Goal: Communication & Community: Answer question/provide support

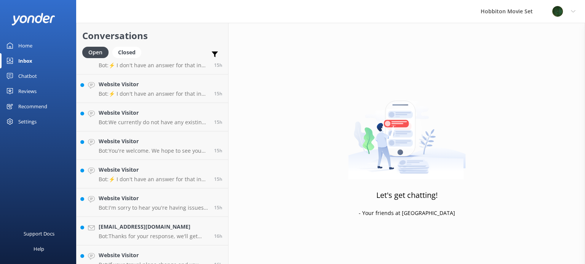
scroll to position [854, 0]
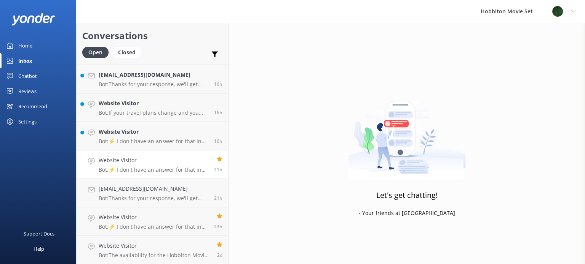
click at [141, 167] on p "Bot: ⚡ I don't have an answer for that in my knowledge base. Please try and rep…" at bounding box center [154, 170] width 110 height 7
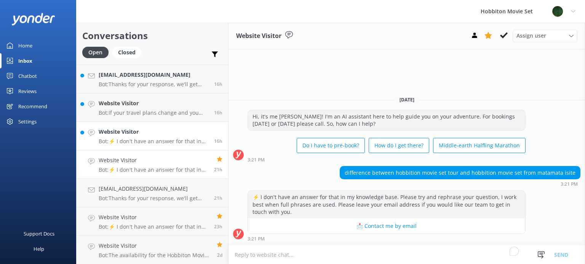
click at [145, 142] on p "Bot: ⚡ I don't have an answer for that in my knowledge base. Please try and rep…" at bounding box center [154, 141] width 110 height 7
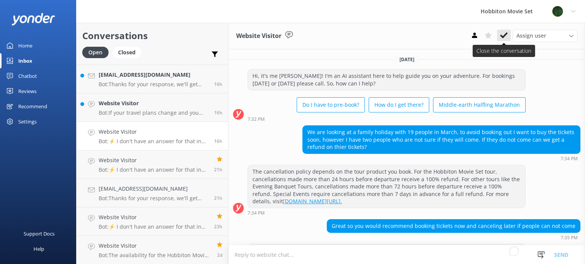
click at [503, 30] on button at bounding box center [504, 35] width 14 height 11
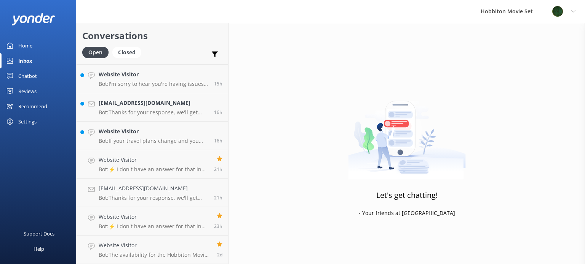
scroll to position [825, 0]
click at [157, 193] on h4 "[EMAIL_ADDRESS][DOMAIN_NAME]" at bounding box center [154, 189] width 110 height 8
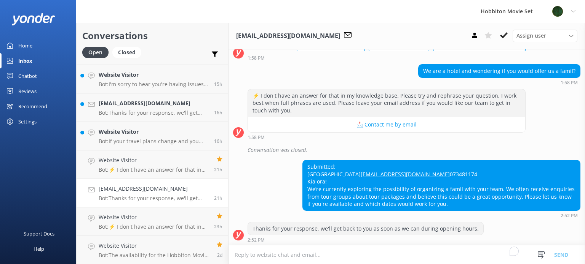
scroll to position [76, 0]
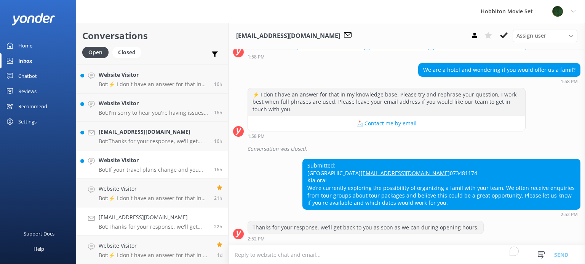
click at [148, 163] on h4 "Website Visitor" at bounding box center [154, 160] width 110 height 8
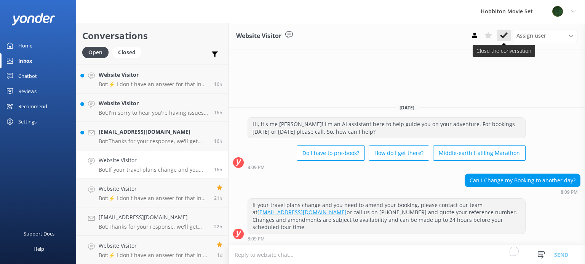
click at [502, 33] on icon at bounding box center [504, 36] width 8 height 8
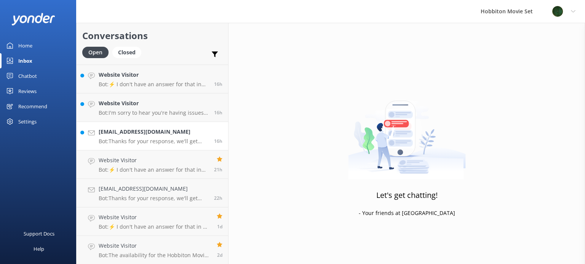
click at [187, 133] on h4 "[EMAIL_ADDRESS][DOMAIN_NAME]" at bounding box center [154, 132] width 110 height 8
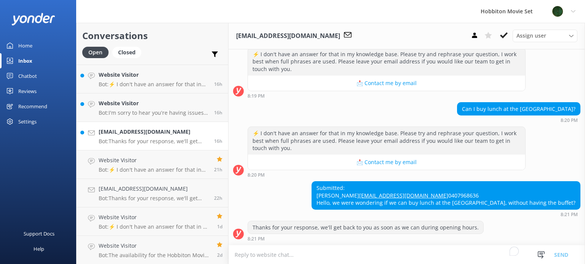
scroll to position [116, 0]
click at [135, 103] on h4 "Website Visitor" at bounding box center [154, 103] width 110 height 8
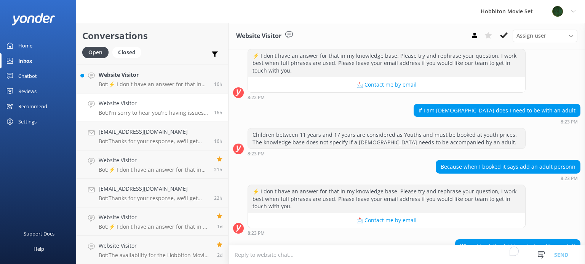
scroll to position [150, 0]
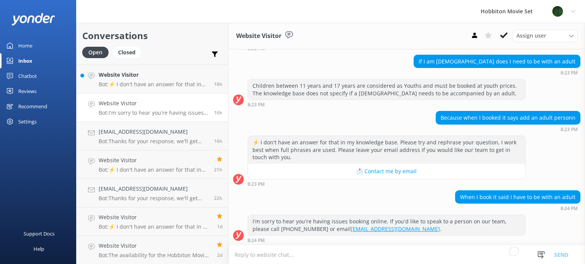
drag, startPoint x: 501, startPoint y: 37, endPoint x: 495, endPoint y: 65, distance: 28.4
click at [495, 65] on div "Website Visitor Assign user [PERSON_NAME] Team Member [PERSON_NAME] Mikayla [PE…" at bounding box center [406, 144] width 356 height 242
click at [500, 37] on icon at bounding box center [504, 36] width 8 height 8
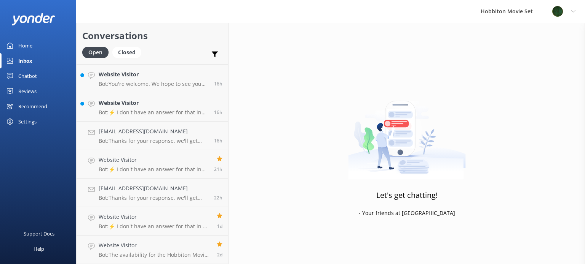
scroll to position [797, 0]
click at [168, 107] on h4 "Website Visitor" at bounding box center [154, 103] width 110 height 8
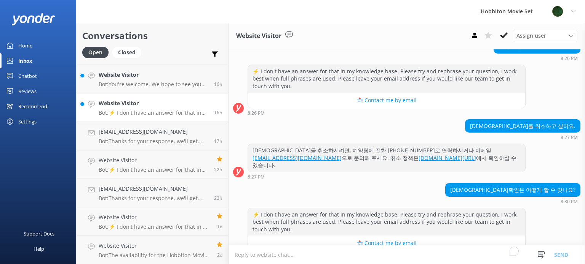
scroll to position [94, 0]
